Goal: Communication & Community: Answer question/provide support

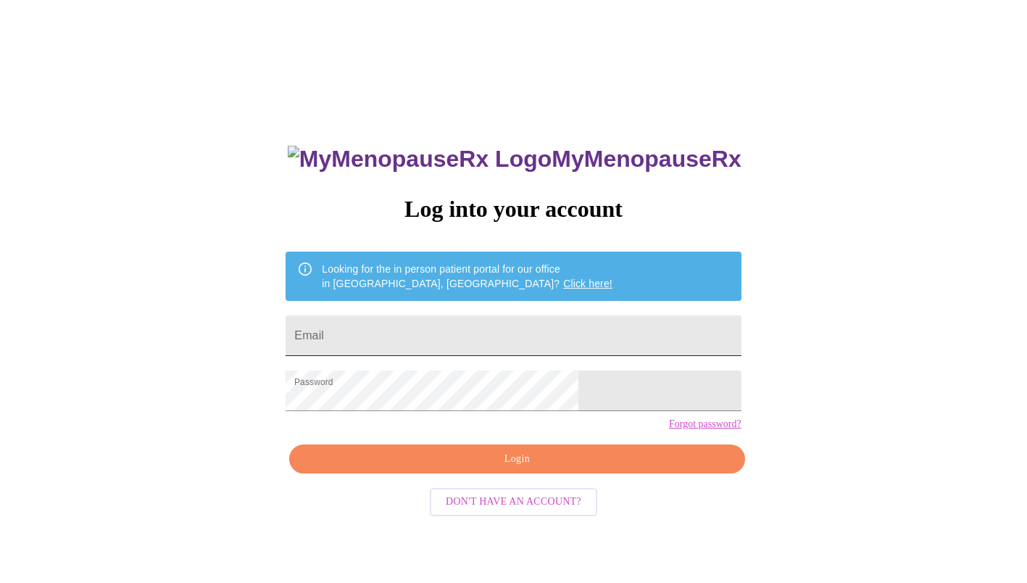
click at [441, 319] on input "Email" at bounding box center [512, 335] width 455 height 41
type input "[PERSON_NAME][EMAIL_ADDRESS][PERSON_NAME][DOMAIN_NAME]"
click at [501, 468] on span "Login" at bounding box center [517, 459] width 422 height 18
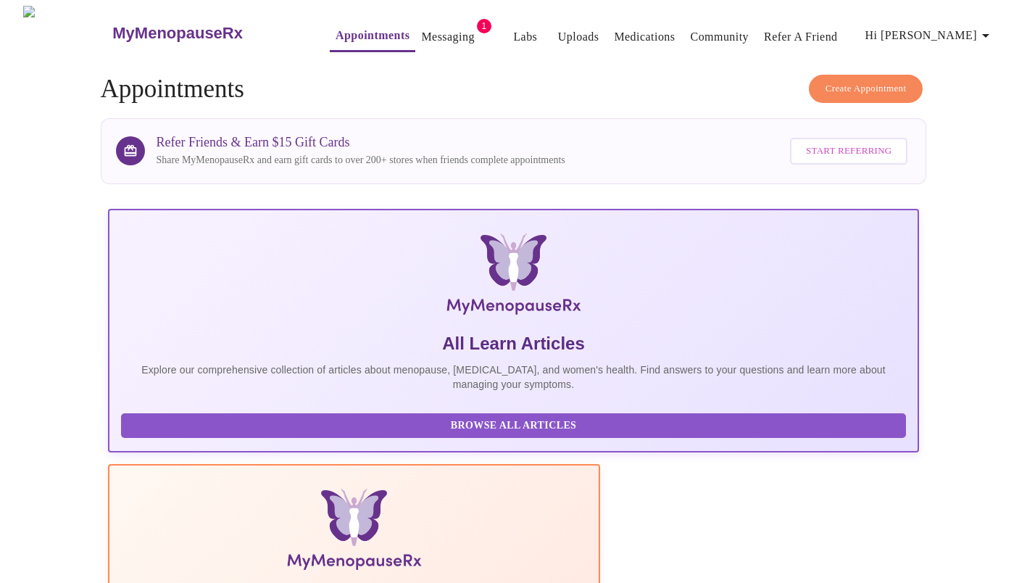
click at [427, 38] on link "Messaging" at bounding box center [447, 37] width 53 height 20
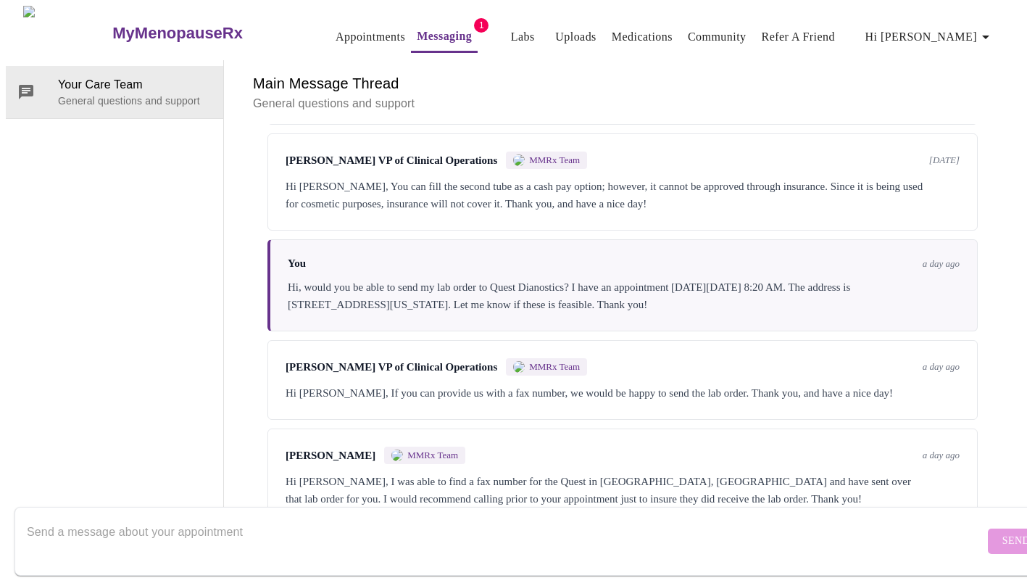
scroll to position [1466, 0]
click at [213, 517] on textarea "Send a message about your appointment" at bounding box center [505, 540] width 957 height 46
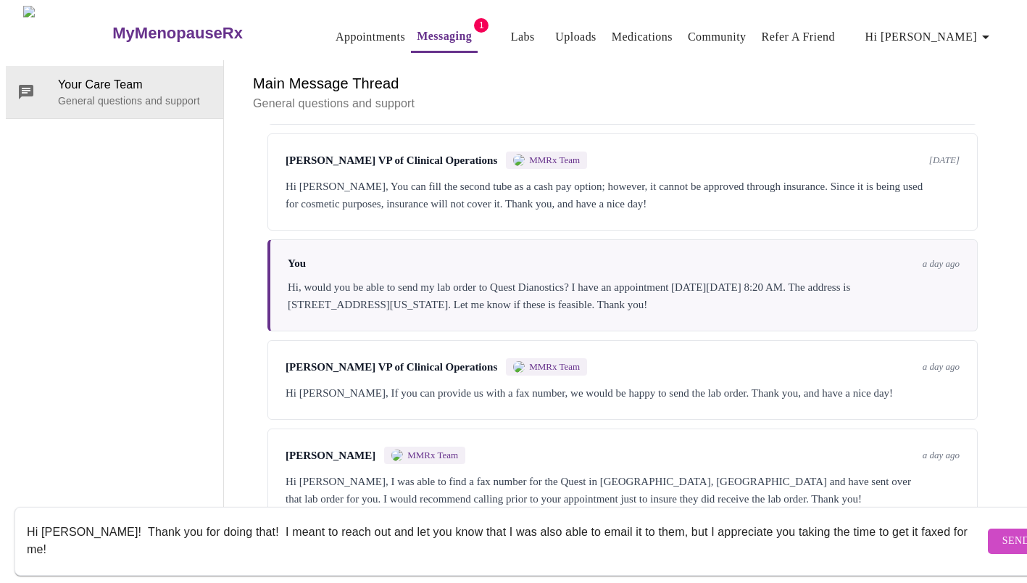
click at [391, 518] on textarea "Hi [PERSON_NAME]! Thank you for doing that! I meant to reach out and let you kn…" at bounding box center [505, 540] width 957 height 46
click at [643, 517] on textarea "Hi [PERSON_NAME]! Thank you for doing that! I meant to reach out and let [PERSO…" at bounding box center [505, 540] width 957 height 46
click at [475, 517] on textarea "Hi [PERSON_NAME]! Thank you for doing that! I meant to reach out and let [PERSO…" at bounding box center [505, 540] width 957 height 46
type textarea "Hi [PERSON_NAME]! Thank you for doing that! I meant to reach out and let [PERSO…"
click at [1002, 532] on span "Send" at bounding box center [1016, 541] width 28 height 18
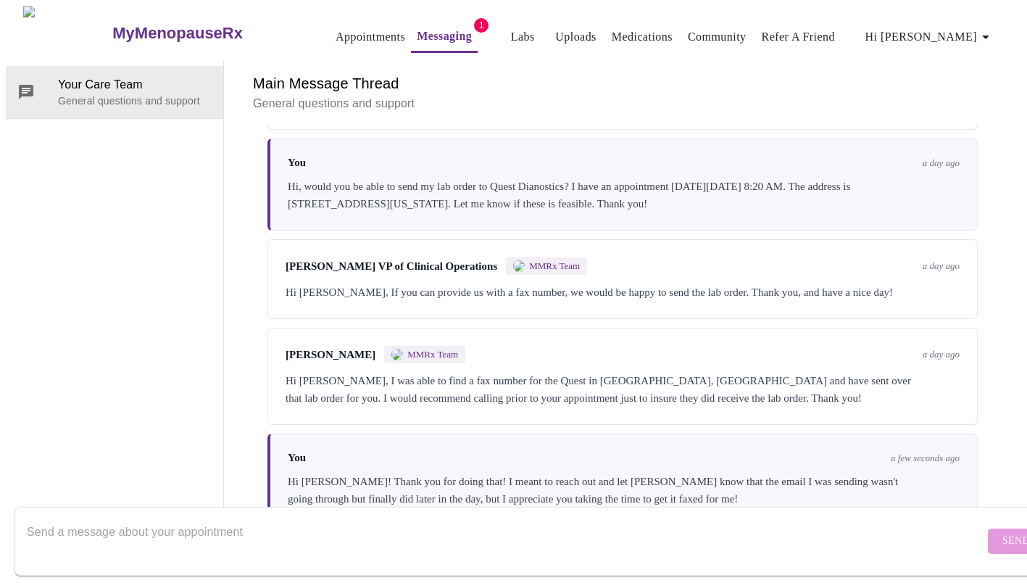
scroll to position [0, 0]
